Goal: Task Accomplishment & Management: Use online tool/utility

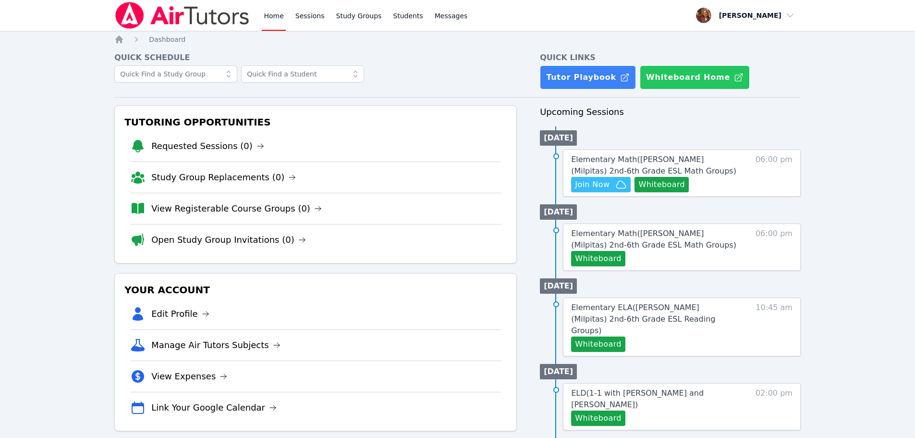
click at [614, 75] on button "Whiteboard Home" at bounding box center [695, 77] width 110 height 24
click at [614, 183] on button "Whiteboard" at bounding box center [662, 184] width 54 height 15
click at [585, 188] on span "Join Now" at bounding box center [592, 185] width 35 height 12
click at [614, 161] on span "Elementary Math ( [PERSON_NAME] (Milpitas) 2nd-6th Grade ESL Math Groups )" at bounding box center [653, 165] width 165 height 21
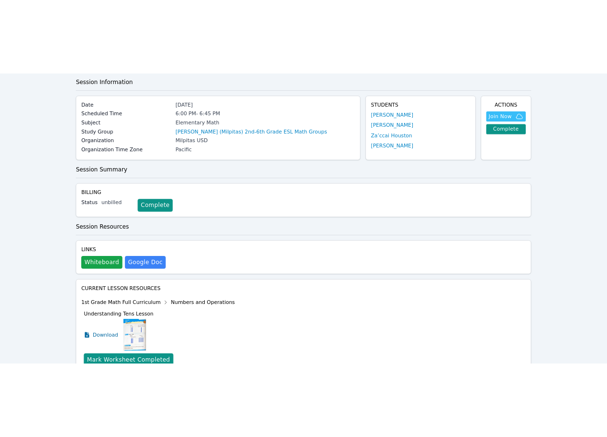
scroll to position [48, 0]
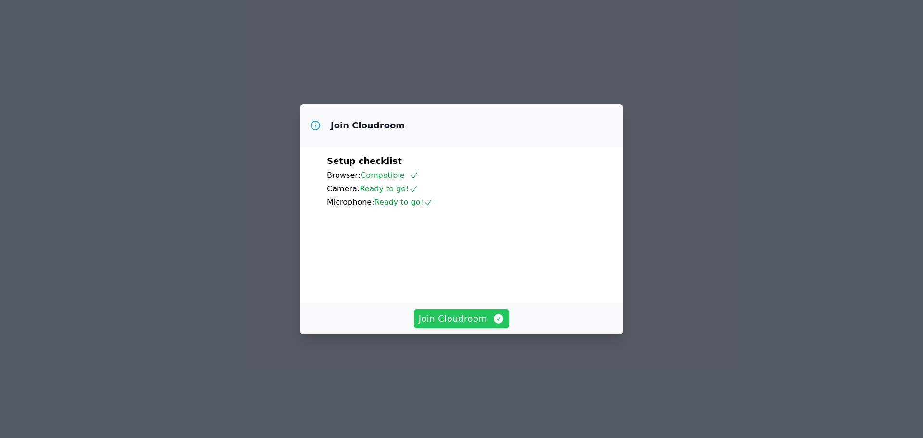
click at [456, 325] on span "Join Cloudroom" at bounding box center [462, 318] width 86 height 13
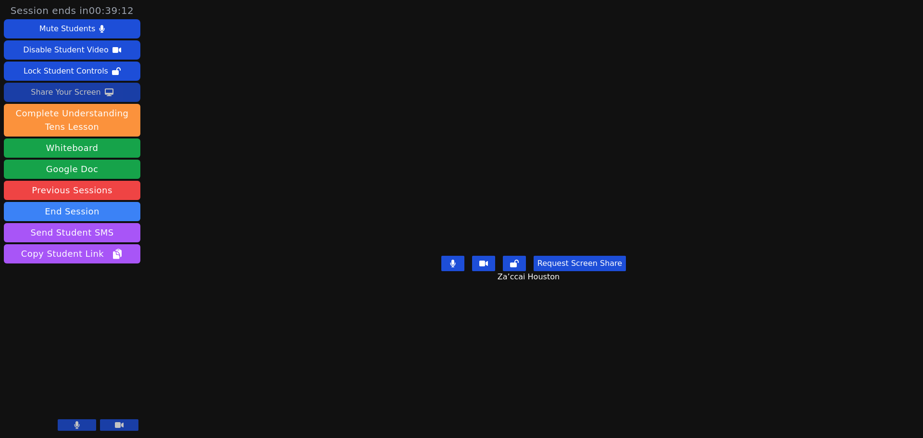
click at [69, 93] on div "Share Your Screen" at bounding box center [66, 92] width 70 height 15
click at [76, 95] on div "Stop Sharing Your Screen" at bounding box center [65, 92] width 97 height 15
click at [69, 89] on div "Share Your Screen" at bounding box center [66, 92] width 70 height 15
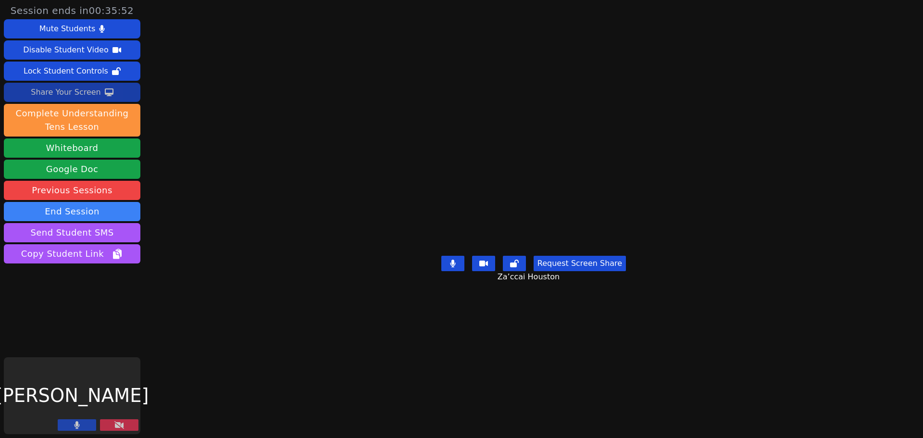
click at [61, 93] on div "Share Your Screen" at bounding box center [66, 92] width 70 height 15
click at [117, 423] on icon at bounding box center [119, 425] width 10 height 8
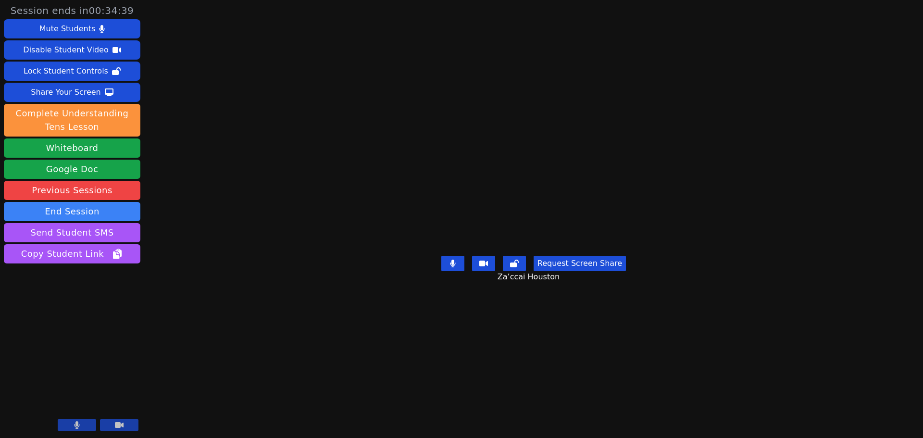
click at [586, 271] on button "Request Screen Share" at bounding box center [579, 263] width 92 height 15
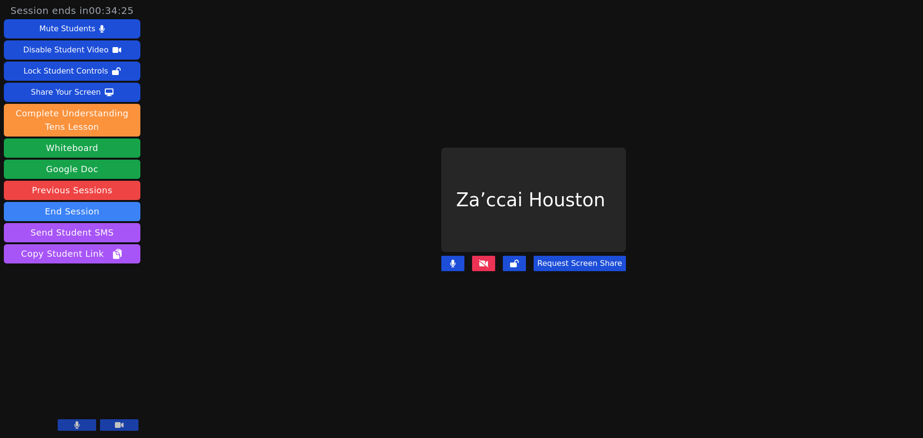
click at [560, 259] on button "Request Screen Share" at bounding box center [579, 263] width 92 height 15
click at [483, 259] on icon at bounding box center [484, 263] width 10 height 8
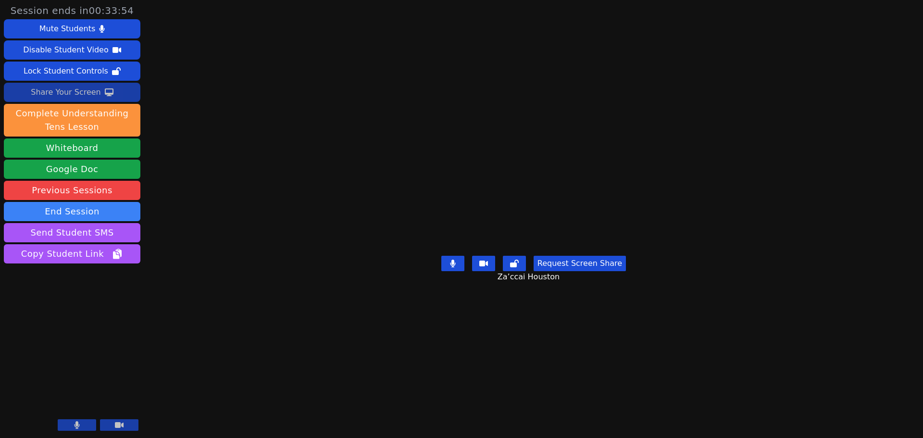
click at [62, 89] on div "Share Your Screen" at bounding box center [66, 92] width 70 height 15
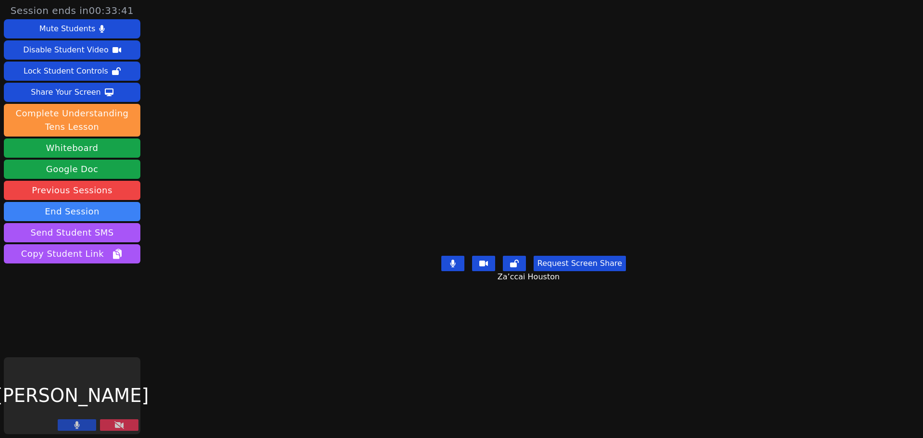
click at [121, 427] on icon at bounding box center [119, 425] width 10 height 8
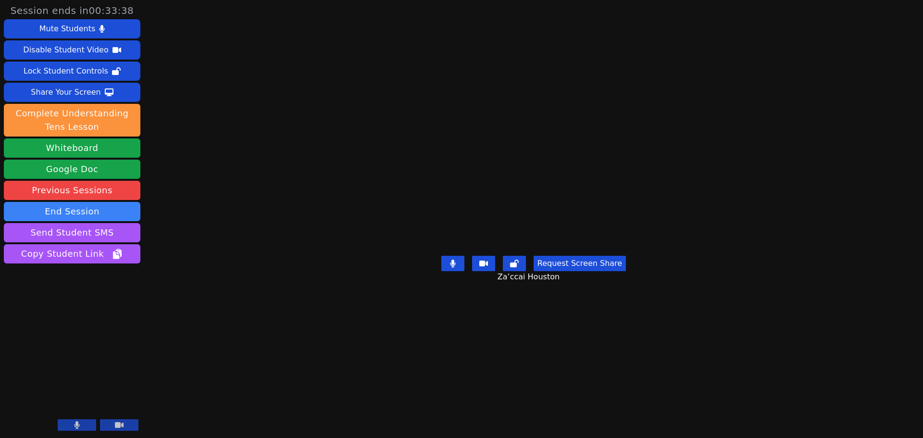
click at [228, 397] on div "Session ends in 00:33:38 Mute Students Disable Student Video Lock Student Contr…" at bounding box center [461, 219] width 923 height 438
click at [201, 395] on div "Session ends in 00:33:33 Mute Students Disable Student Video Lock Student Contr…" at bounding box center [461, 219] width 923 height 438
click at [41, 89] on div "Share Your Screen" at bounding box center [66, 92] width 70 height 15
click at [62, 89] on div "Stop Sharing Your Screen" at bounding box center [65, 92] width 97 height 15
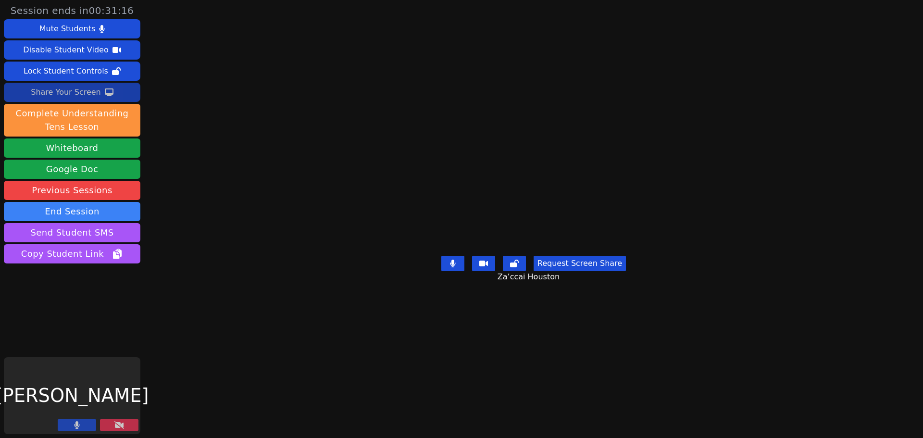
click at [577, 271] on button "Request Screen Share" at bounding box center [579, 263] width 92 height 15
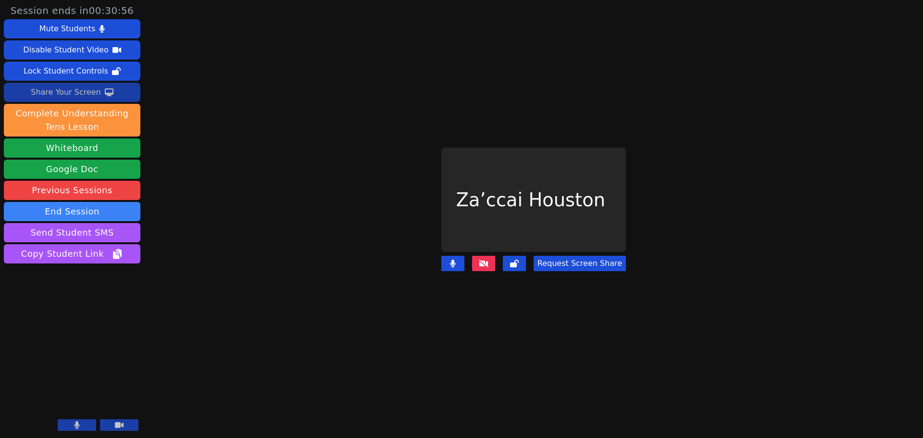
click at [565, 259] on button "Request Screen Share" at bounding box center [579, 263] width 92 height 15
click at [66, 93] on div "Share Your Screen" at bounding box center [66, 92] width 70 height 15
click at [593, 258] on button "Request Screen Share" at bounding box center [579, 263] width 92 height 15
click at [561, 256] on button "Request Screen Share" at bounding box center [579, 263] width 92 height 15
click at [483, 259] on icon at bounding box center [484, 263] width 10 height 8
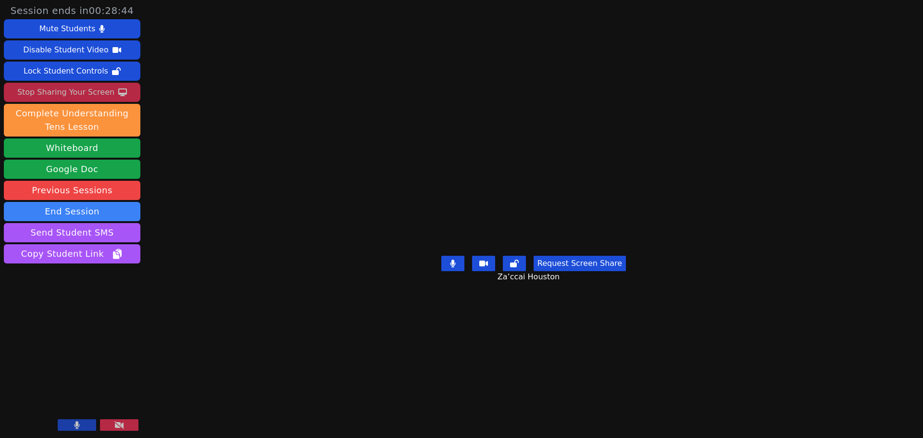
click at [579, 271] on button "Request Screen Share" at bounding box center [579, 263] width 92 height 15
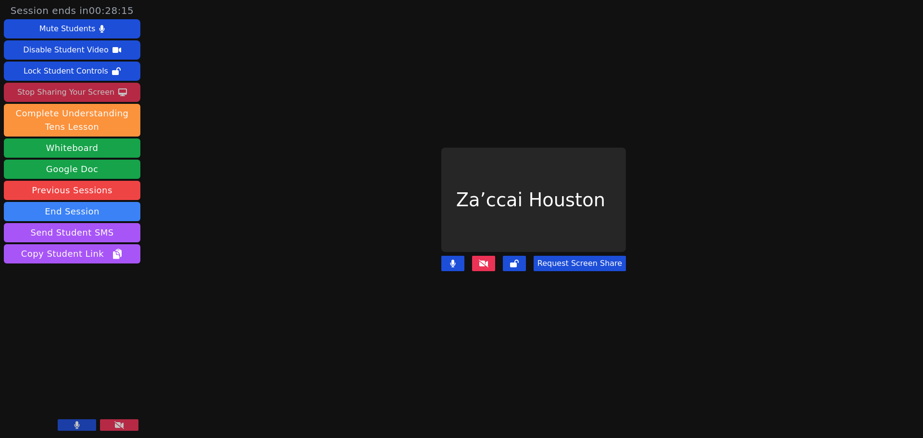
click at [81, 94] on div "Stop Sharing Your Screen" at bounding box center [65, 92] width 97 height 15
click at [83, 88] on div "Share Your Screen" at bounding box center [66, 92] width 70 height 15
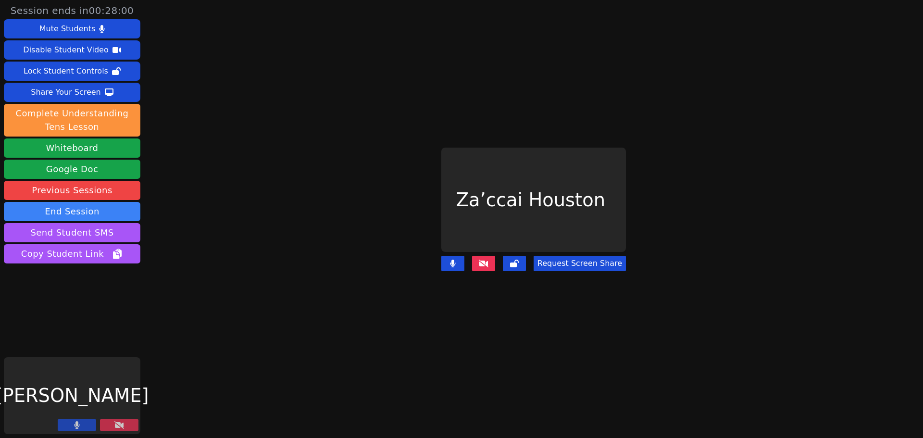
click at [122, 426] on icon at bounding box center [119, 425] width 10 height 8
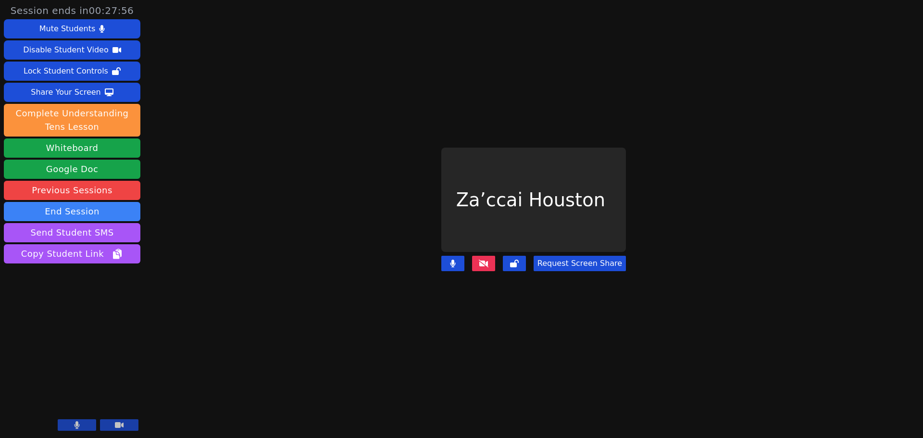
click at [237, 216] on div "Session ends in 00:27:56 Mute Students Disable Student Video Lock Student Contr…" at bounding box center [461, 219] width 923 height 438
click at [486, 259] on icon at bounding box center [484, 263] width 10 height 8
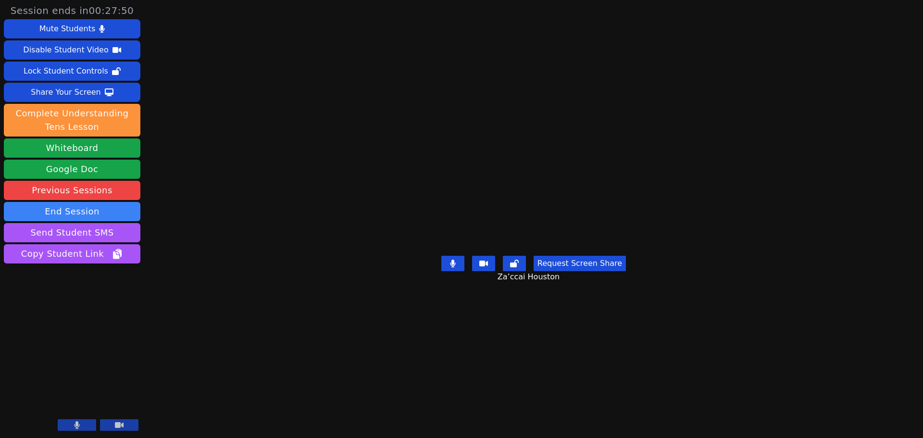
click at [561, 271] on button "Request Screen Share" at bounding box center [579, 263] width 92 height 15
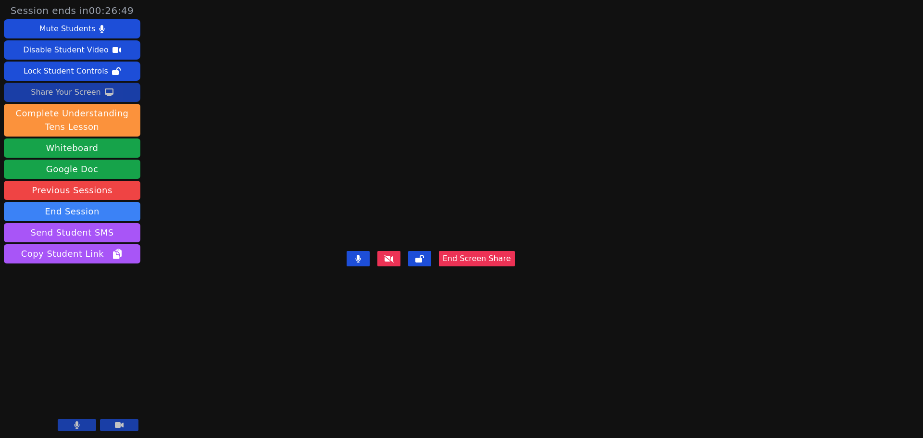
click at [64, 93] on div "Share Your Screen" at bounding box center [66, 92] width 70 height 15
click at [503, 152] on video at bounding box center [430, 199] width 144 height 95
click at [69, 93] on div "Stop Sharing Your Screen" at bounding box center [65, 92] width 97 height 15
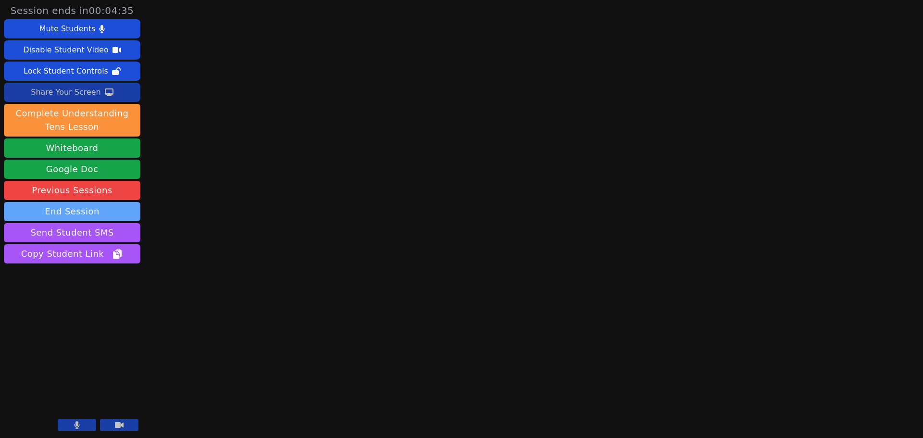
click at [96, 208] on button "End Session" at bounding box center [72, 211] width 136 height 19
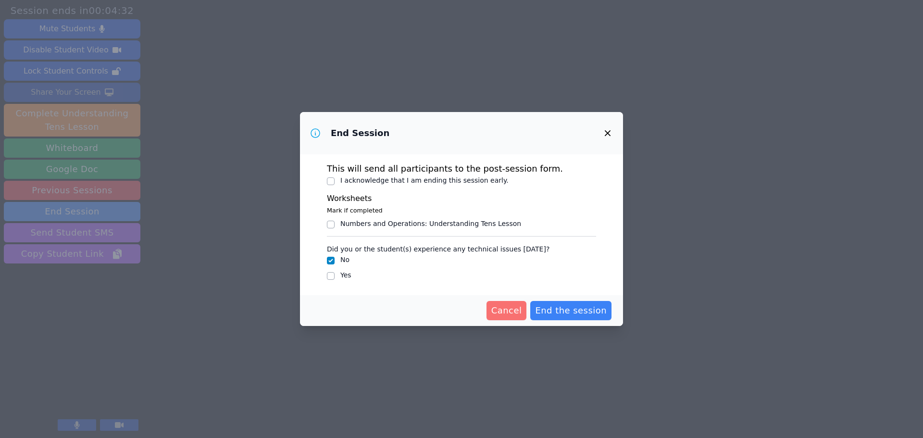
click at [502, 311] on span "Cancel" at bounding box center [506, 310] width 31 height 13
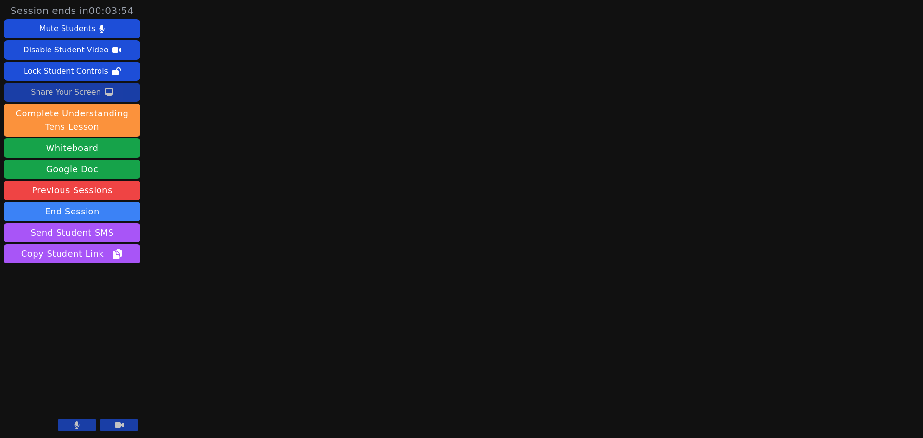
click at [76, 426] on icon at bounding box center [76, 425] width 5 height 8
click at [76, 426] on icon at bounding box center [77, 425] width 10 height 8
click at [374, 115] on div "Session ends in 00:02:32 Mute Students Disable Student Video Lock Student Contr…" at bounding box center [461, 219] width 923 height 438
click at [46, 207] on button "End Session" at bounding box center [72, 211] width 136 height 19
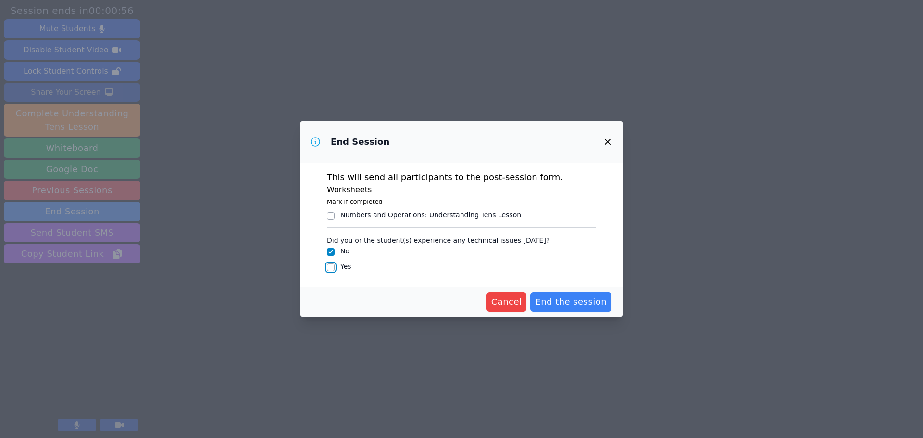
click at [333, 268] on input "Yes" at bounding box center [331, 267] width 8 height 8
checkbox input "true"
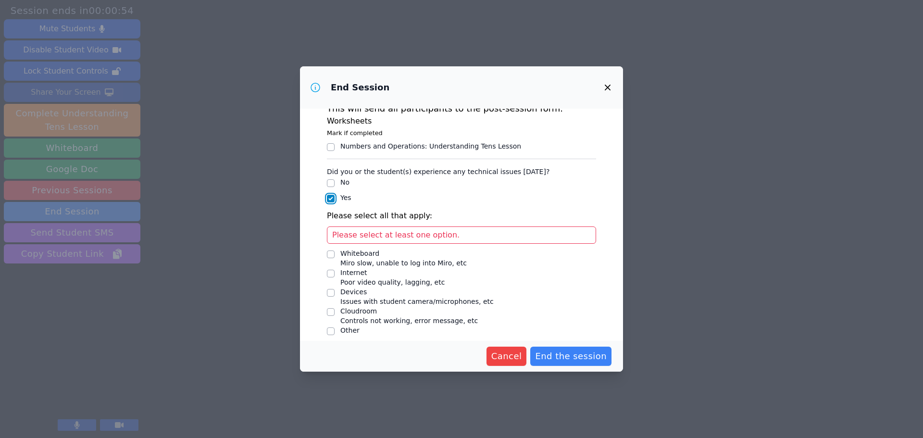
scroll to position [22, 0]
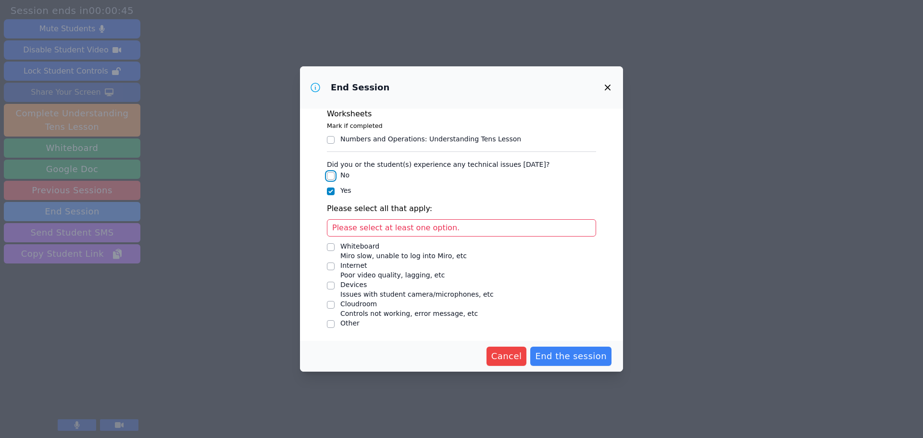
click at [330, 177] on input "No" at bounding box center [331, 176] width 8 height 8
checkbox input "true"
checkbox input "false"
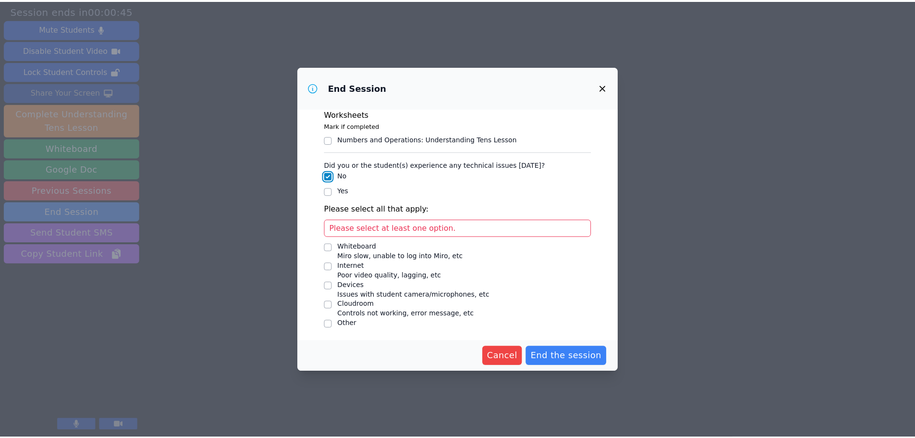
scroll to position [0, 0]
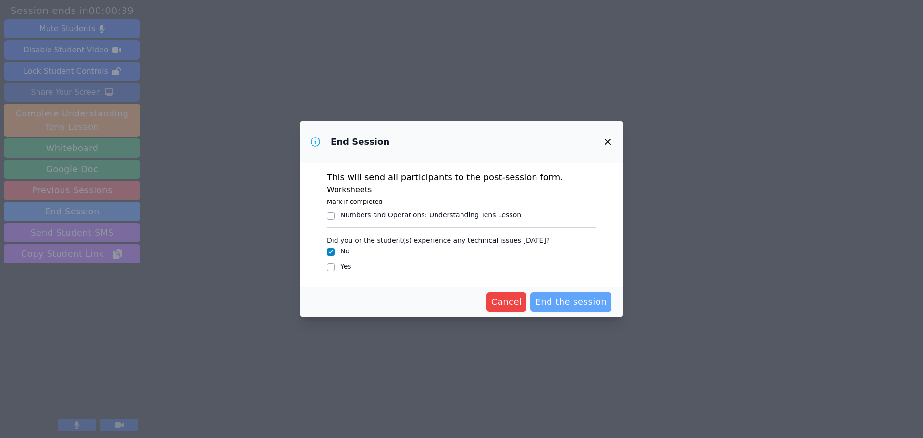
click at [561, 303] on span "End the session" at bounding box center [571, 301] width 72 height 13
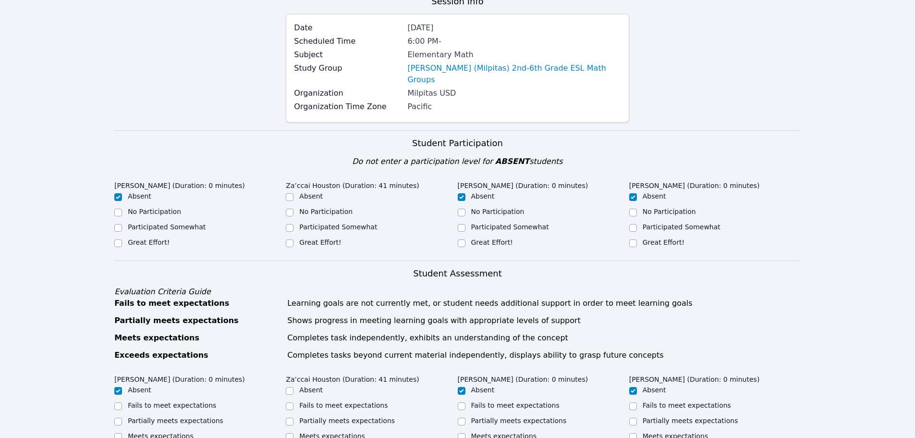
scroll to position [96, 0]
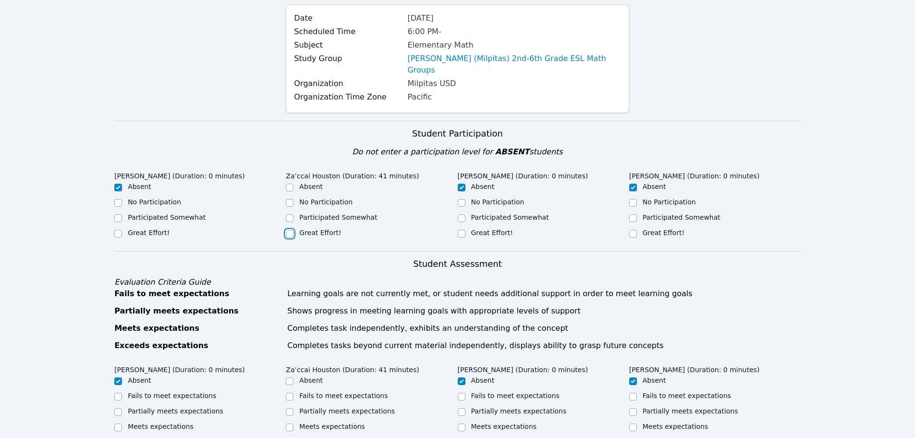
click at [287, 230] on input "Great Effort!" at bounding box center [290, 234] width 8 height 8
checkbox input "true"
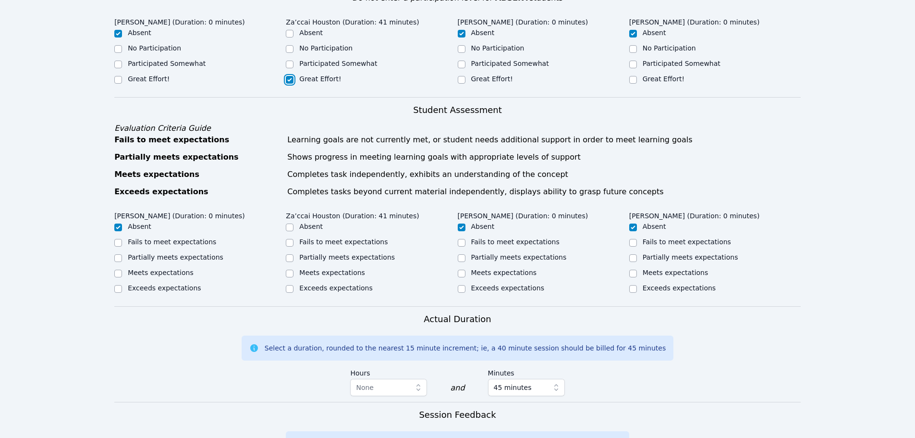
scroll to position [288, 0]
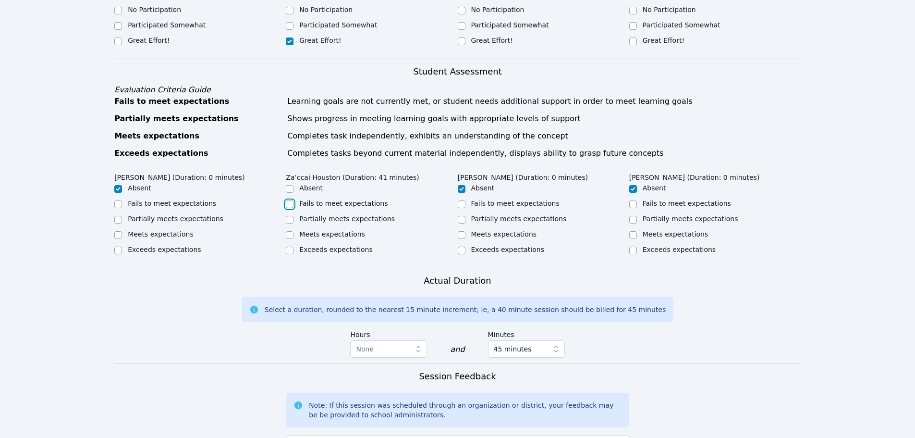
click at [291, 200] on input "Fails to meet expectations" at bounding box center [290, 204] width 8 height 8
checkbox input "true"
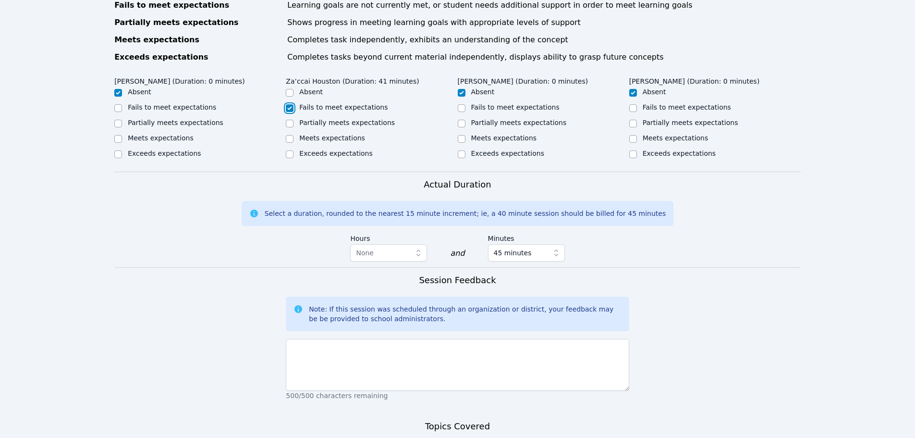
scroll to position [432, 0]
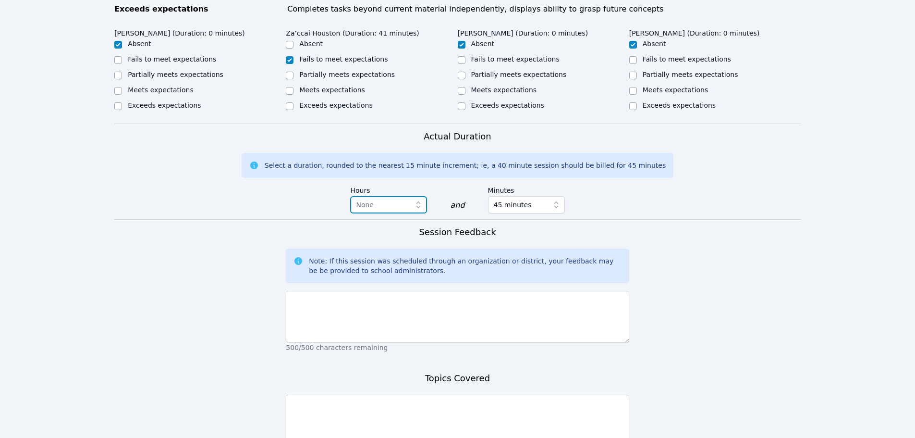
click at [367, 201] on span "None" at bounding box center [365, 205] width 18 height 8
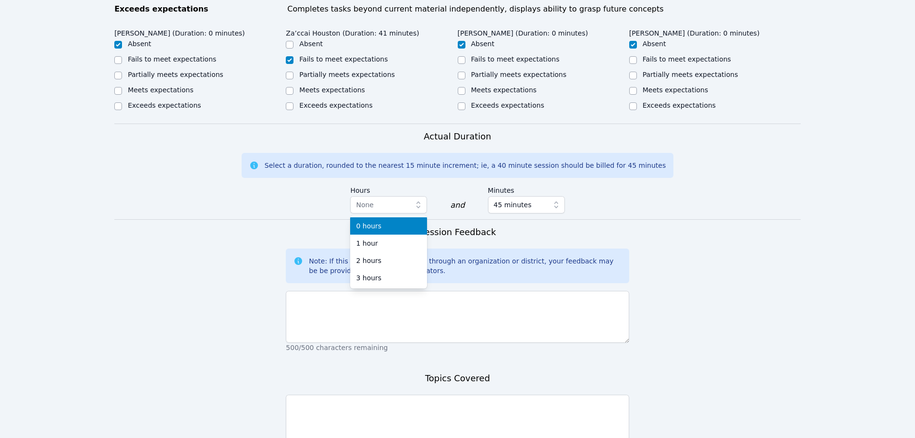
click at [409, 169] on div "Actual Duration Select a duration, rounded to the nearest 15 minute increment; …" at bounding box center [457, 174] width 687 height 89
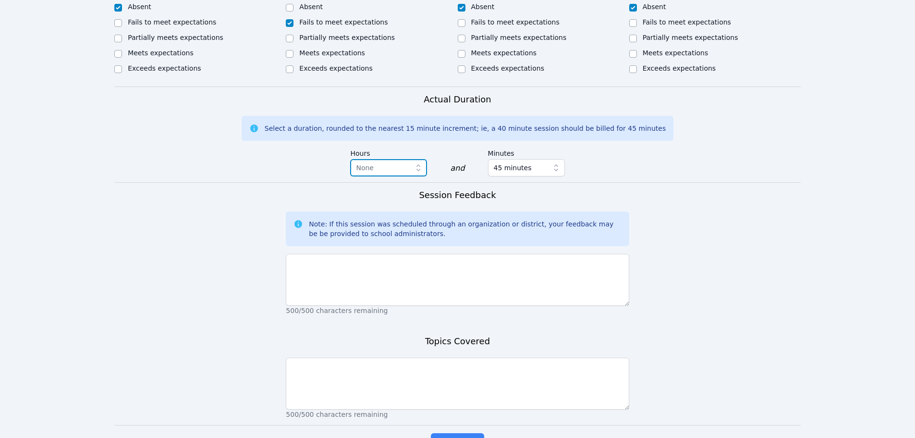
scroll to position [518, 0]
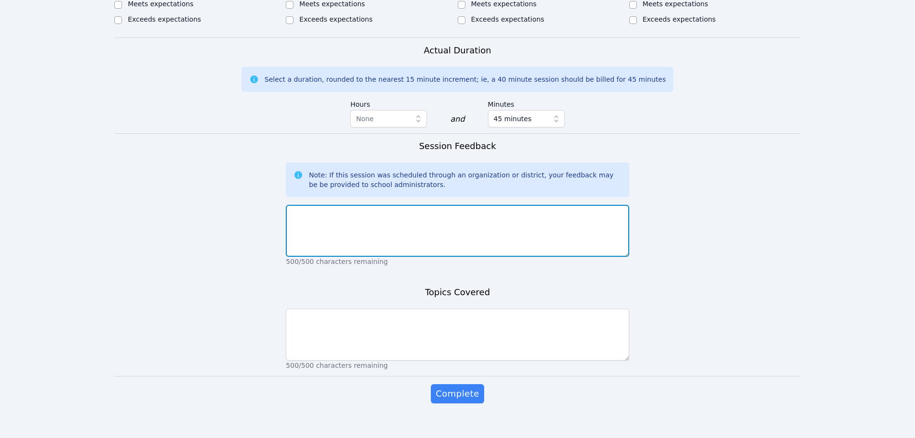
click at [390, 208] on textarea at bounding box center [457, 231] width 343 height 52
drag, startPoint x: 451, startPoint y: 212, endPoint x: 416, endPoint y: 213, distance: 35.1
click at [356, 212] on textarea "Za'ccai was very engaged and eager to learn, but I believe we are going to have…" at bounding box center [457, 231] width 343 height 52
click at [416, 213] on textarea "Za'ccai was very engaged and eager to learn, but I believe we are going to have…" at bounding box center [457, 231] width 343 height 52
drag, startPoint x: 392, startPoint y: 215, endPoint x: 362, endPoint y: 218, distance: 29.9
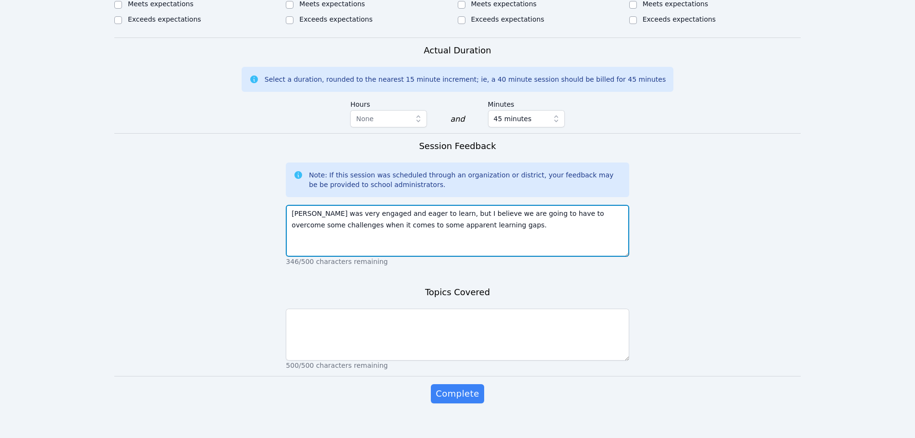
click at [362, 218] on textarea "Za'ccai was very engaged and eager to learn, but I believe we are going to have…" at bounding box center [457, 231] width 343 height 52
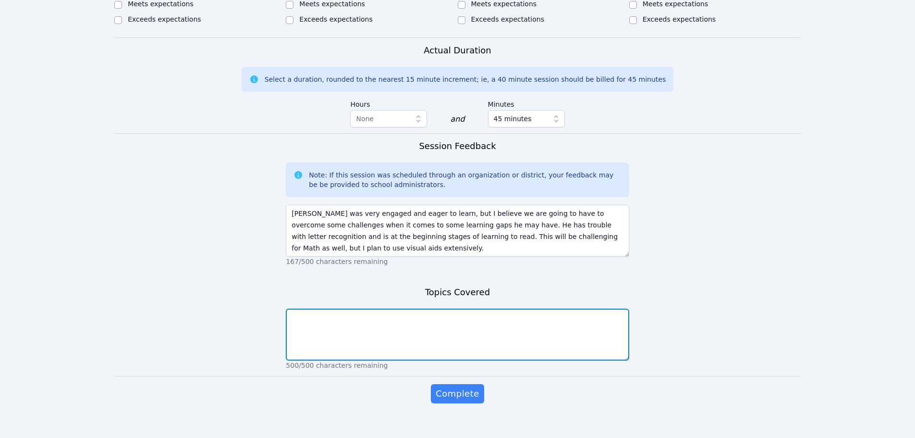
click at [401, 330] on textarea at bounding box center [457, 334] width 343 height 52
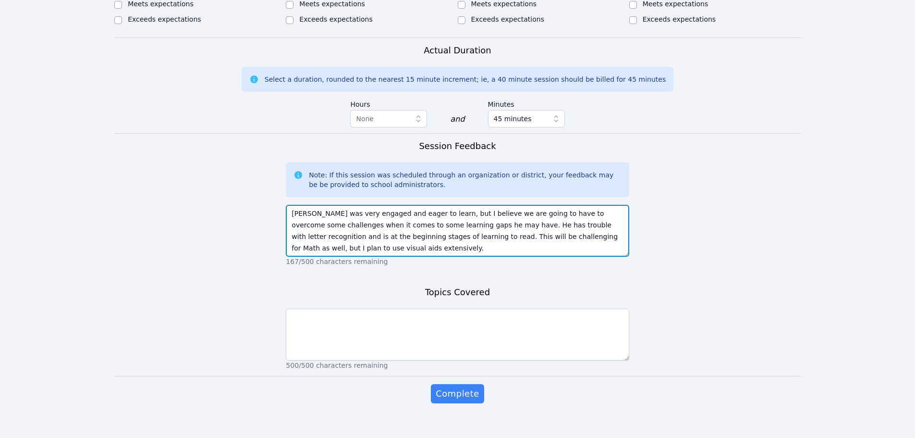
click at [496, 225] on textarea "Za'ccai was very engaged and eager to learn, but I believe we are going to have…" at bounding box center [457, 231] width 343 height 52
click at [497, 226] on textarea "Za'ccai was very engaged and eager to learn, but I believe we are going to have…" at bounding box center [457, 231] width 343 height 52
click at [484, 225] on textarea "Za'ccai was very engaged and eager to learn, but I believe we are going to have…" at bounding box center [457, 231] width 343 height 52
type textarea "Za'ccai was very engaged and eager to learn, but I believe we are going to have…"
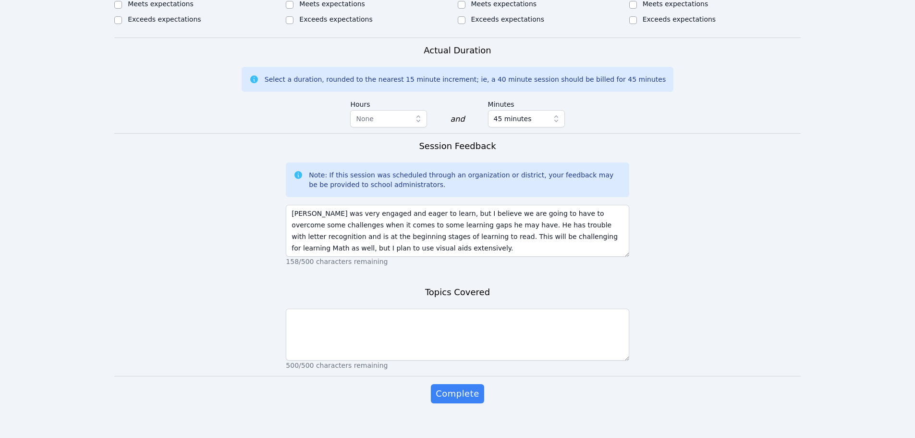
click at [483, 360] on p "500/500 characters remaining" at bounding box center [457, 365] width 343 height 10
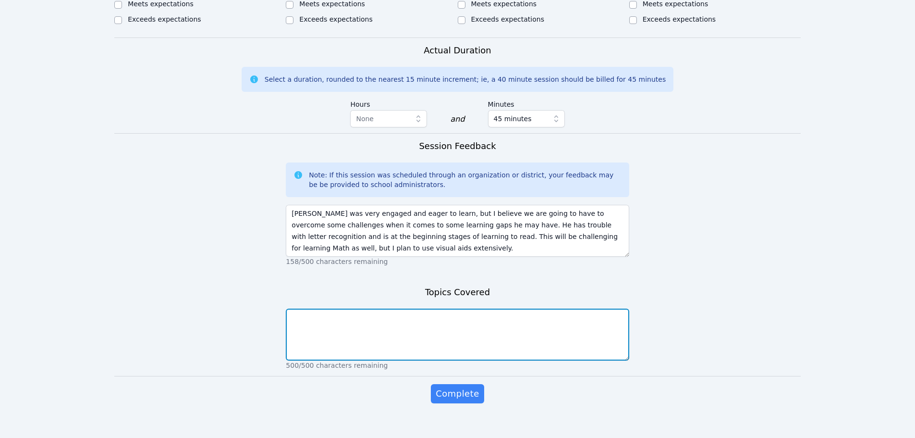
click at [482, 339] on textarea at bounding box center [457, 334] width 343 height 52
type textarea "Miro controls, tech setup, introductions."
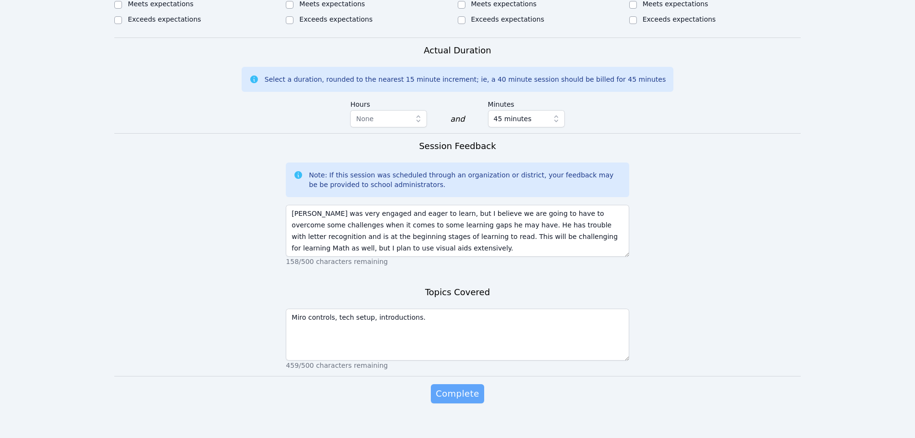
click at [456, 387] on span "Complete" at bounding box center [457, 393] width 43 height 13
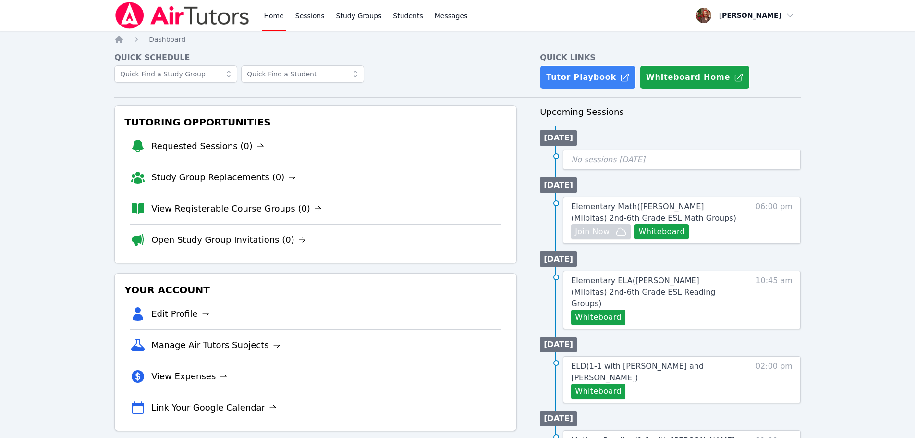
click at [271, 18] on link "Home" at bounding box center [274, 15] width 24 height 31
click at [318, 20] on link "Sessions" at bounding box center [310, 15] width 33 height 31
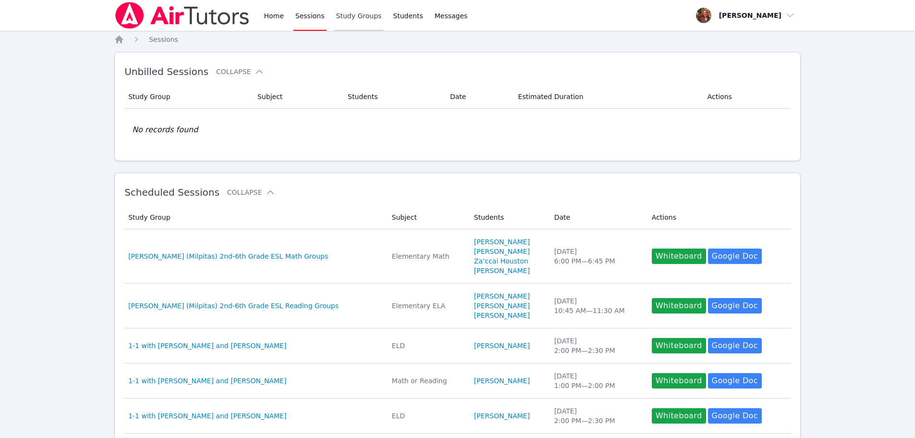
click at [357, 17] on link "Study Groups" at bounding box center [358, 15] width 49 height 31
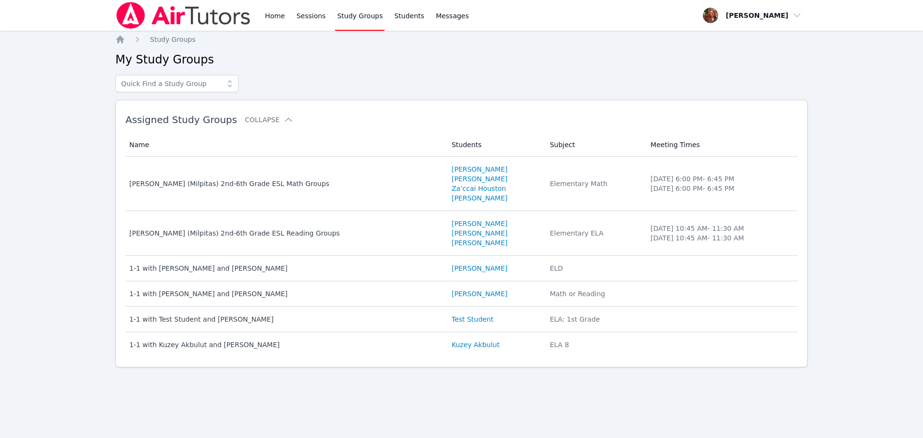
click at [207, 8] on img at bounding box center [183, 15] width 136 height 27
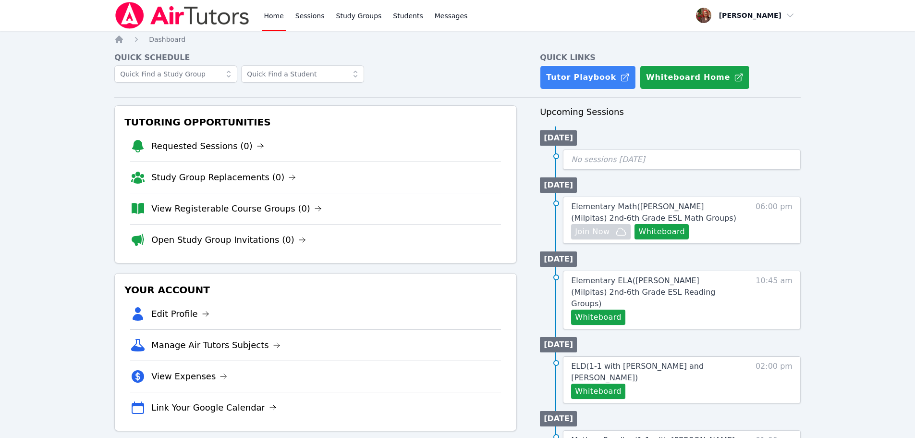
click at [269, 16] on link "Home" at bounding box center [274, 15] width 24 height 31
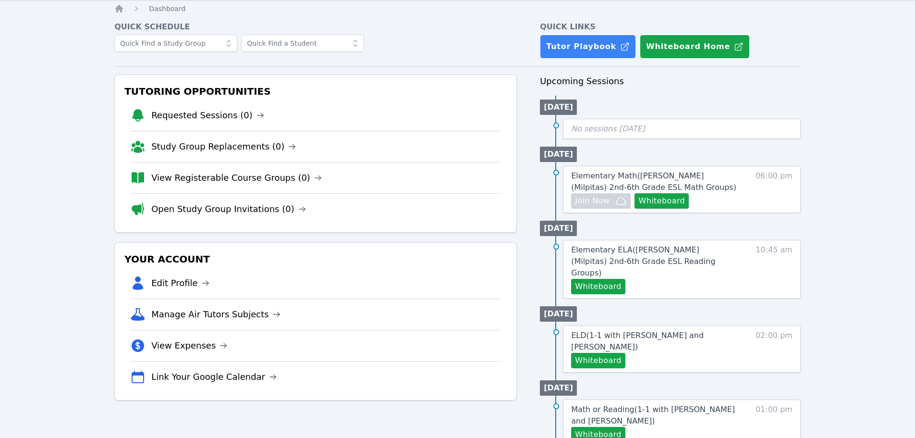
scroll to position [48, 0]
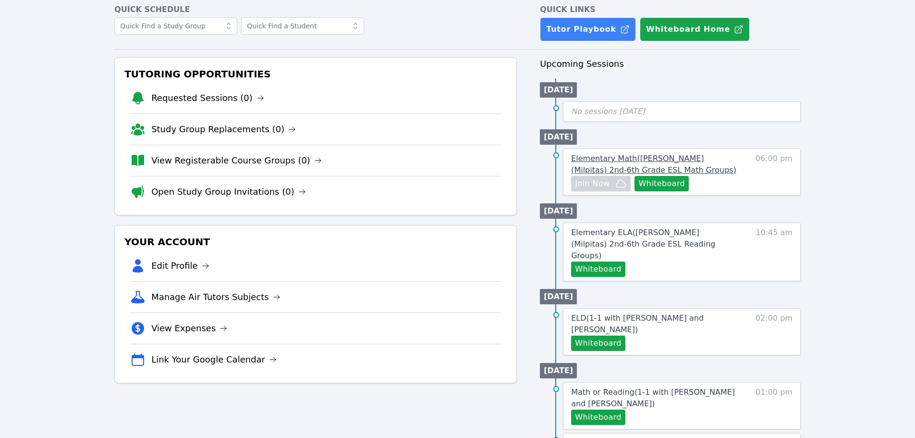
click at [699, 156] on span "Elementary Math ( Spangler (Milpitas) 2nd-6th Grade ESL Math Groups )" at bounding box center [653, 164] width 165 height 21
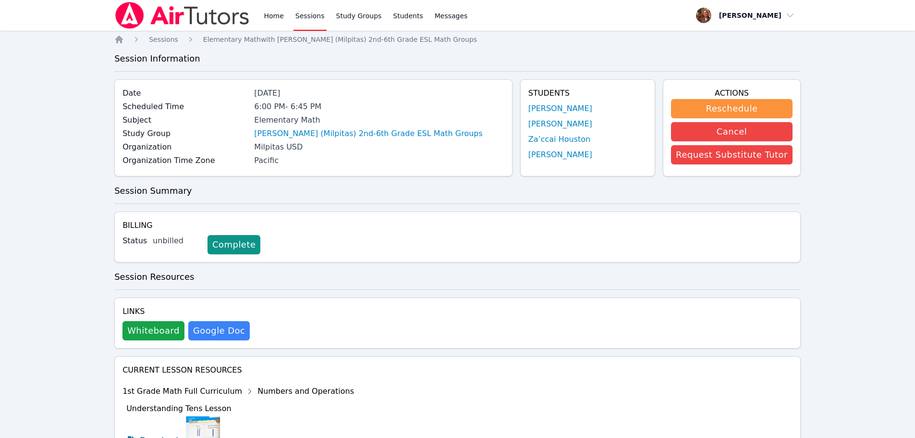
click at [171, 18] on img at bounding box center [182, 15] width 136 height 27
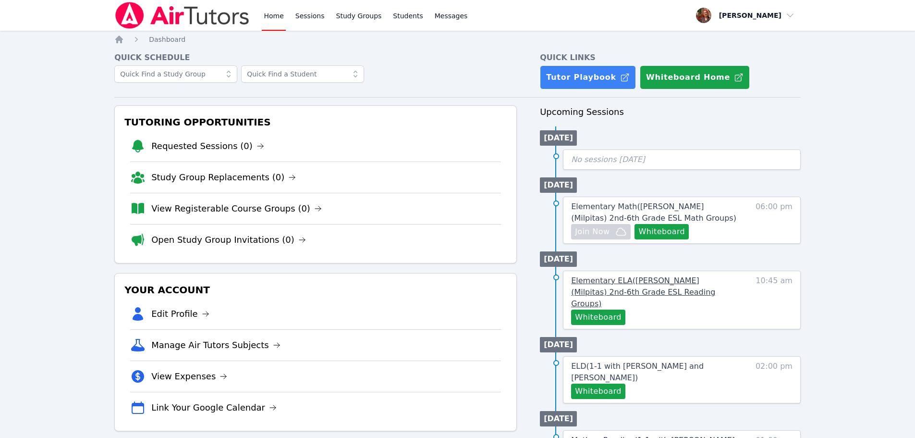
click at [703, 278] on span "Elementary ELA ( Mattos (Milpitas) 2nd-6th Grade ESL Reading Groups )" at bounding box center [643, 292] width 144 height 32
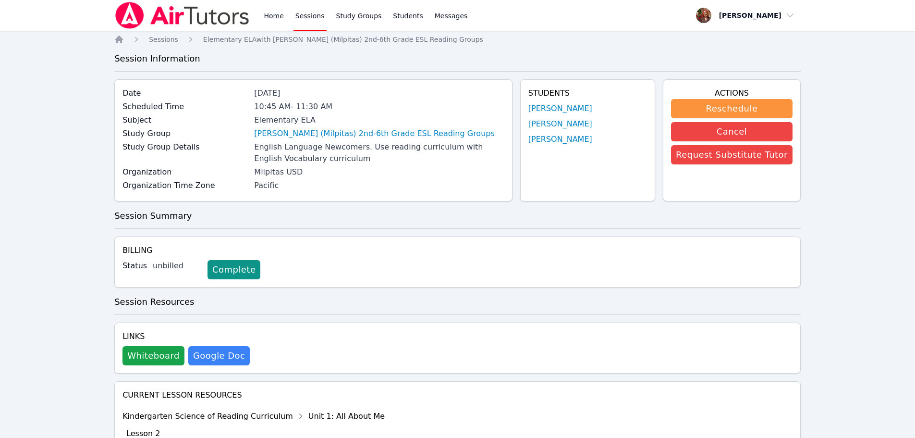
click at [184, 14] on img at bounding box center [182, 15] width 136 height 27
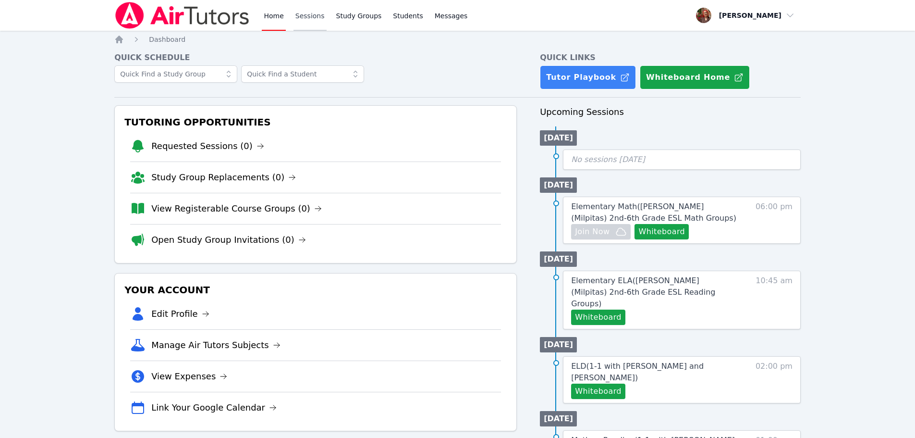
click at [304, 14] on link "Sessions" at bounding box center [310, 15] width 33 height 31
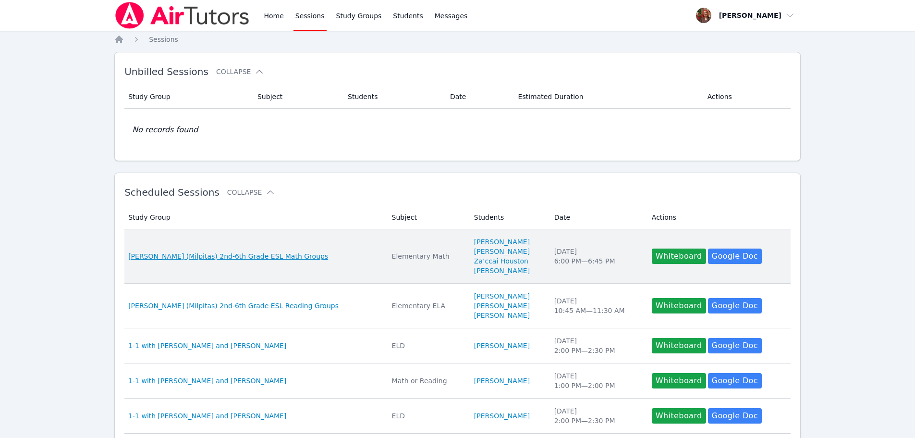
click at [215, 253] on span "[PERSON_NAME] (Milpitas) 2nd-6th Grade ESL Math Groups" at bounding box center [228, 256] width 200 height 10
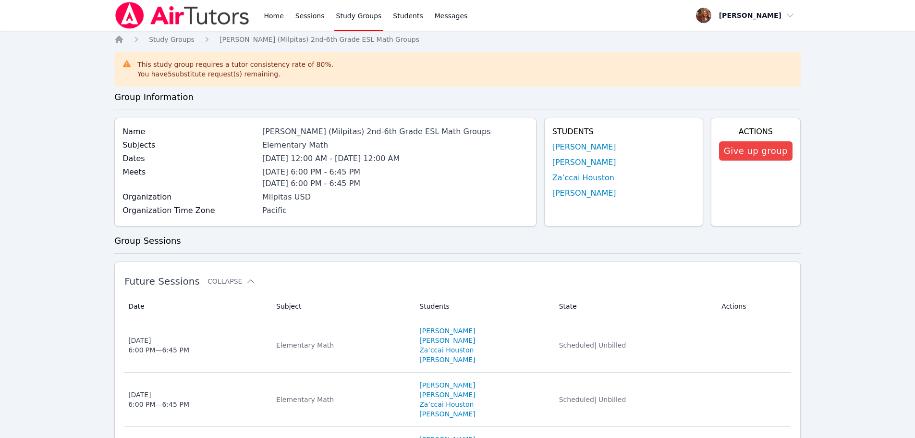
click at [319, 40] on span "[PERSON_NAME] (Milpitas) 2nd-6th Grade ESL Math Groups" at bounding box center [320, 40] width 200 height 8
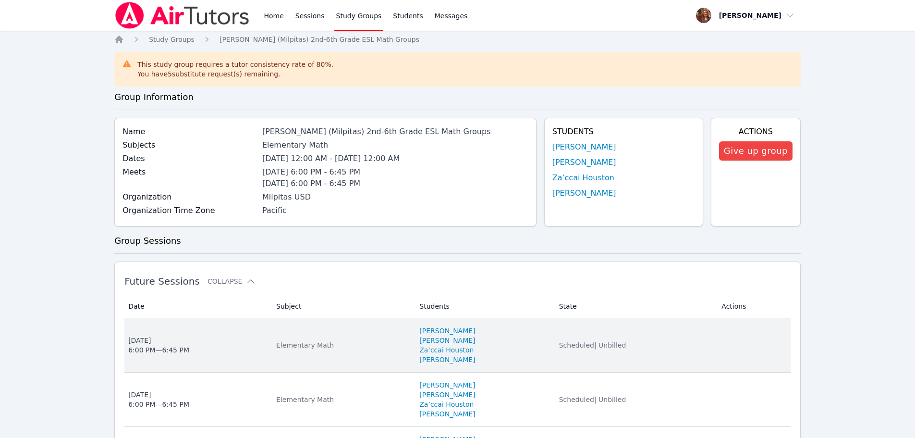
click at [291, 347] on div "Elementary Math" at bounding box center [342, 345] width 132 height 10
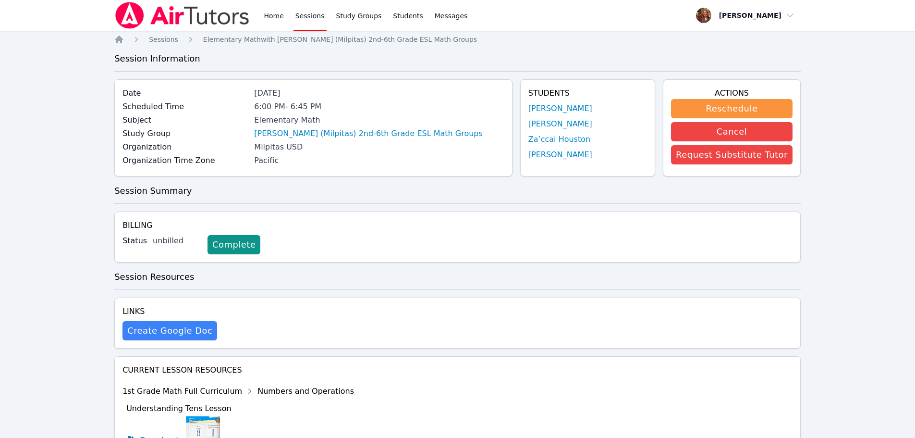
click at [171, 21] on img at bounding box center [182, 15] width 136 height 27
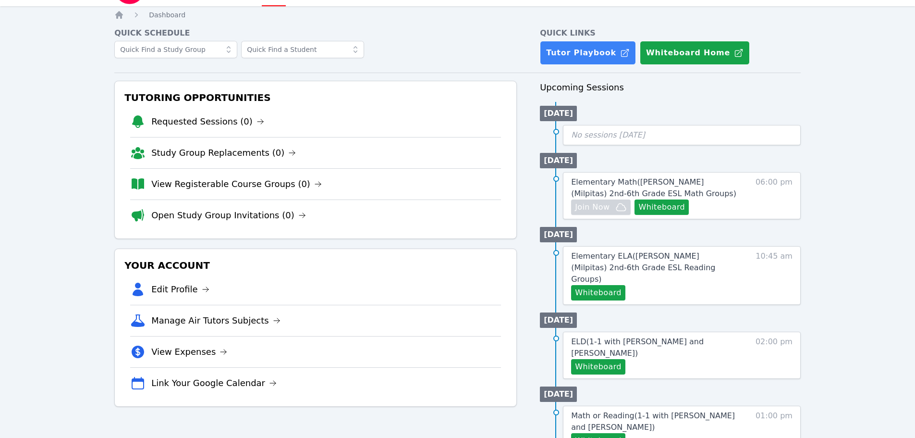
scroll to position [48, 0]
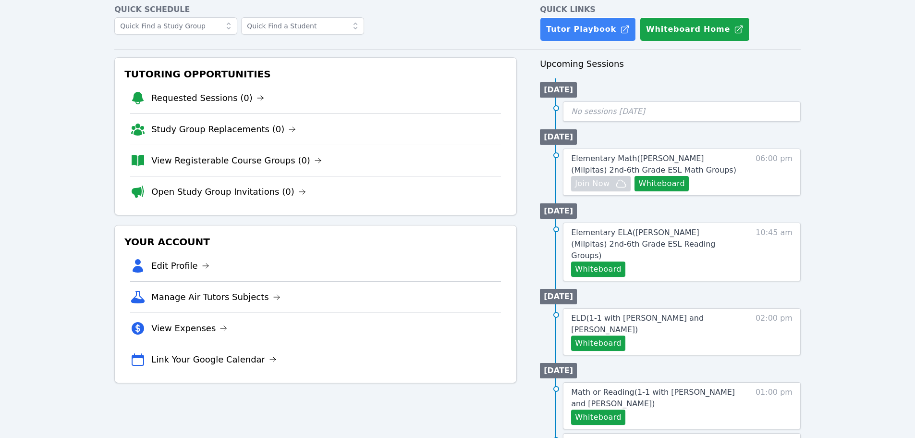
drag, startPoint x: 865, startPoint y: 83, endPoint x: 860, endPoint y: 82, distance: 5.8
click at [866, 83] on div "Home Sessions Study Groups Students Messages Open user menu Hafsa Rodriguez Ope…" at bounding box center [457, 410] width 915 height 917
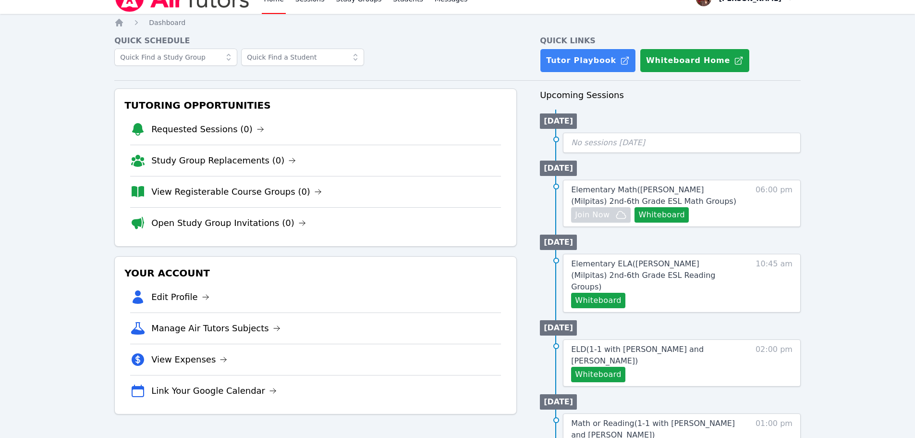
scroll to position [0, 0]
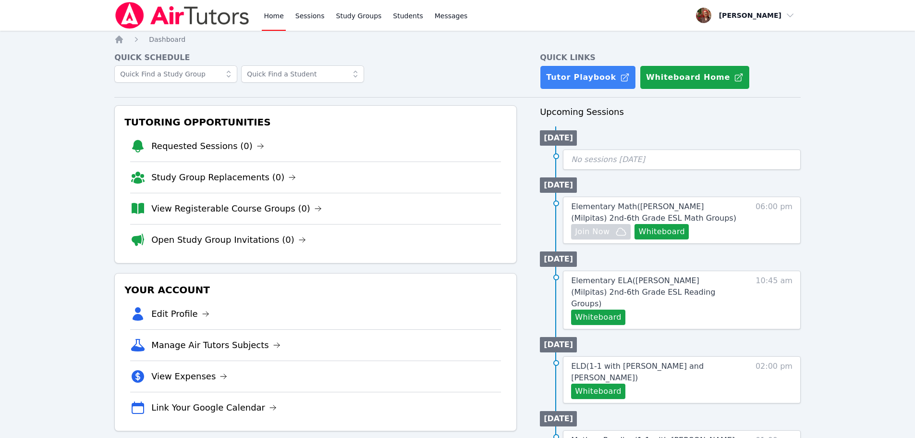
click at [177, 18] on img at bounding box center [182, 15] width 136 height 27
